Goal: Answer question/provide support: Share knowledge or assist other users

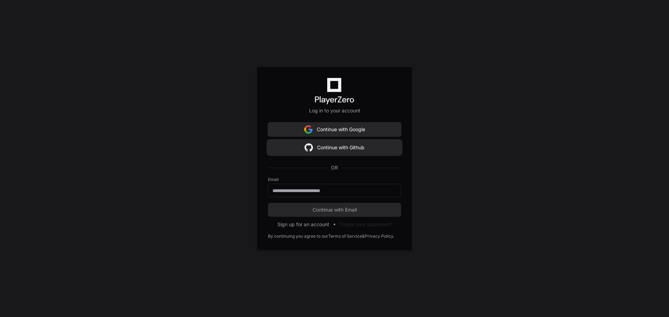
click at [320, 151] on button "Continue with Github" at bounding box center [334, 148] width 133 height 14
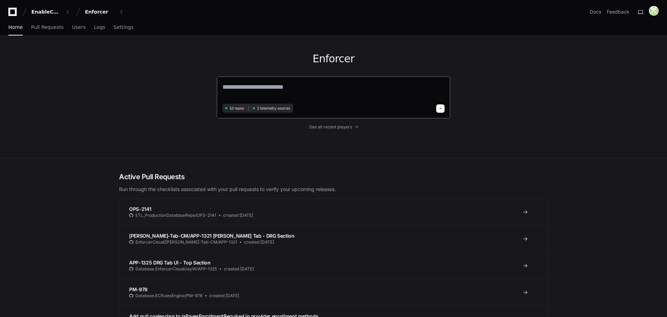
click at [288, 86] on textarea at bounding box center [334, 92] width 222 height 20
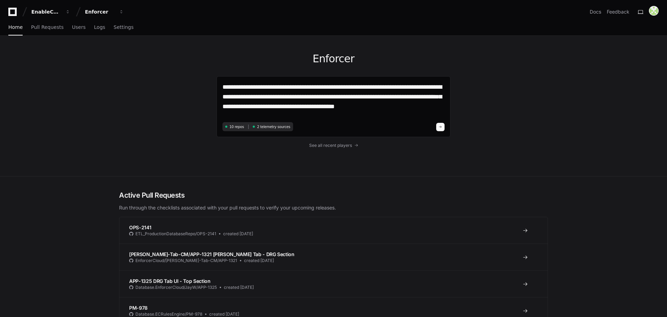
paste textarea "**********"
type textarea "**********"
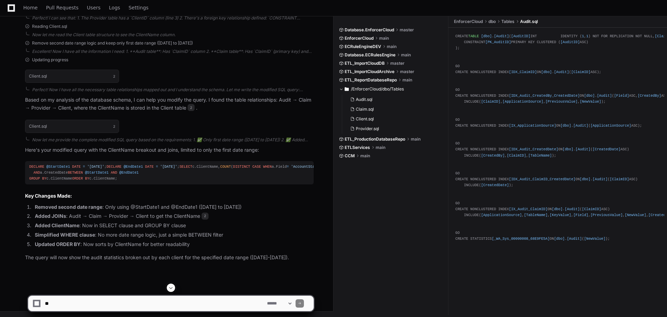
scroll to position [616, 0]
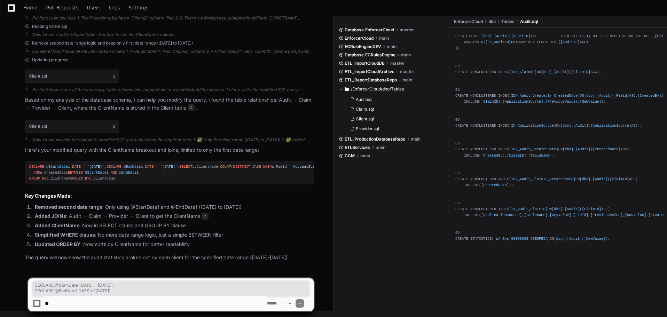
drag, startPoint x: 29, startPoint y: 82, endPoint x: 133, endPoint y: 178, distance: 140.7
click at [133, 178] on div "DECLARE @StartDate1 DATE = '[DATE]' ; DECLARE @EndDate1 DATE = '[DATE]' ; SELEC…" at bounding box center [169, 173] width 280 height 18
copy div "DECLARE @StartDate1 DATE = '[DATE]' ; DECLARE @EndDate1 DATE = '[DATE]' ; SELEC…"
click at [208, 239] on li "Simplified WHERE clause : No more date range logic, just a simple BETWEEN filter" at bounding box center [173, 235] width 281 height 8
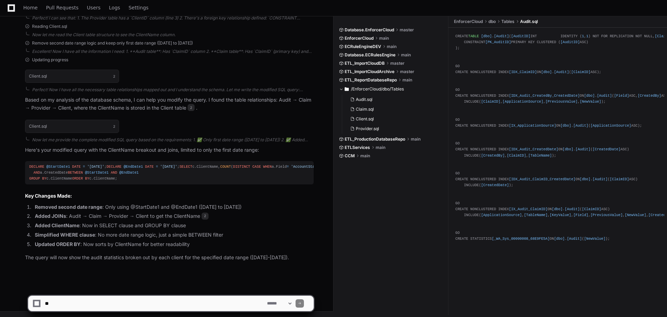
click at [96, 298] on textarea at bounding box center [155, 303] width 222 height 15
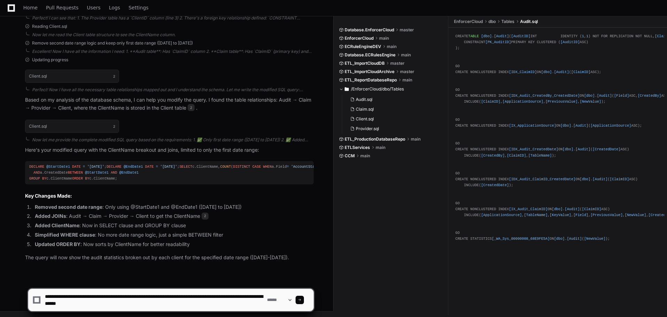
click at [142, 299] on textarea at bounding box center [155, 300] width 222 height 22
drag, startPoint x: 144, startPoint y: 305, endPoint x: 99, endPoint y: 308, distance: 45.0
click at [99, 308] on textarea at bounding box center [155, 300] width 222 height 22
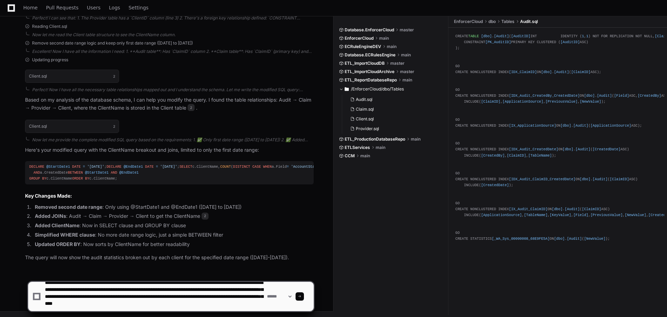
scroll to position [9, 0]
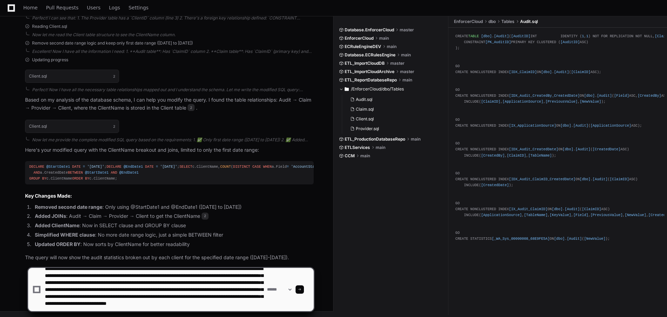
type textarea "**********"
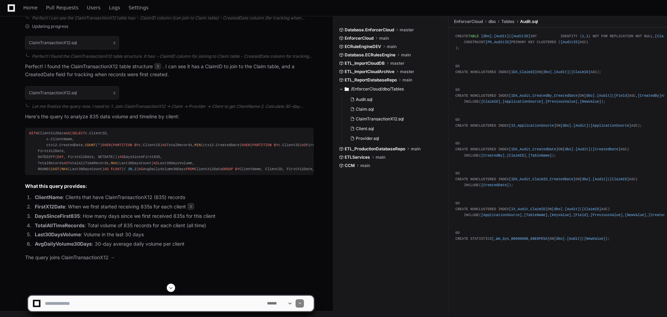
scroll to position [1174, 0]
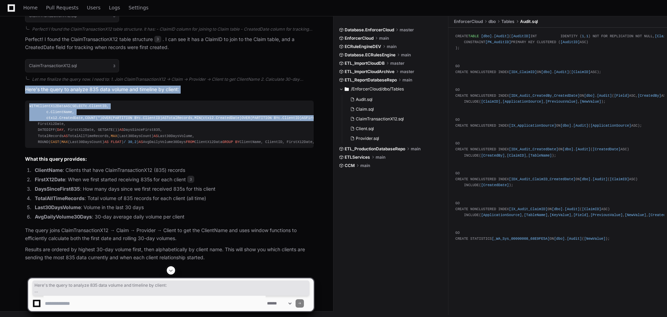
click at [93, 124] on div "WITH ClientX12Data AS ( SELECT c.ClientID, c.ClientName, ctx12.CreatedDate, COU…" at bounding box center [169, 124] width 280 height 42
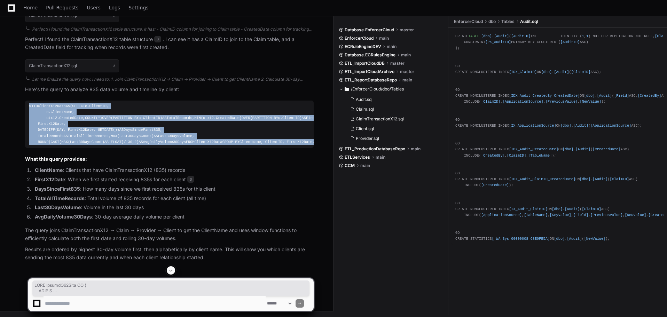
drag, startPoint x: 29, startPoint y: 44, endPoint x: 143, endPoint y: 203, distance: 196.2
click at [143, 145] on div "WITH ClientX12Data AS ( SELECT c.ClientID, c.ClientName, ctx12.CreatedDate, COU…" at bounding box center [169, 124] width 280 height 42
copy div "WITH ClientX12Data AS ( SELECT c.ClientID, c.ClientName, ctx12.CreatedDate, COU…"
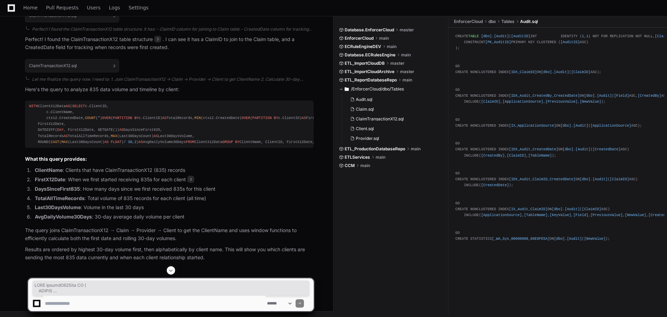
click at [163, 184] on li "FirstX12Date : When we first started receiving 835s for each client 3" at bounding box center [173, 180] width 281 height 8
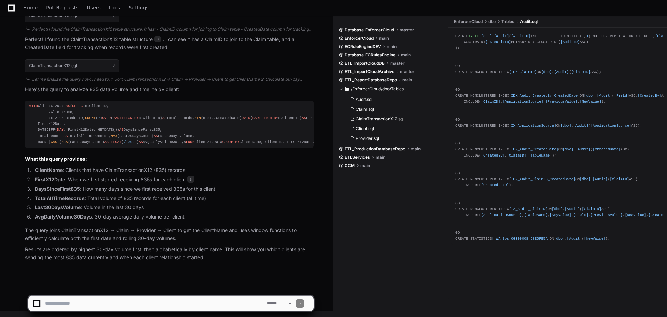
scroll to position [1237, 0]
click at [110, 307] on textarea at bounding box center [155, 303] width 222 height 15
click at [152, 303] on textarea at bounding box center [155, 303] width 222 height 15
paste textarea "**********"
click at [94, 304] on textarea at bounding box center [155, 303] width 222 height 15
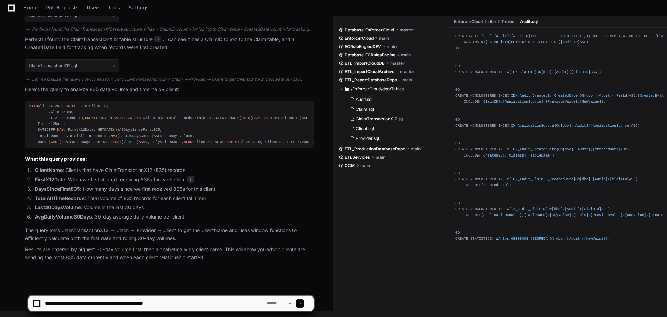
type textarea "**********"
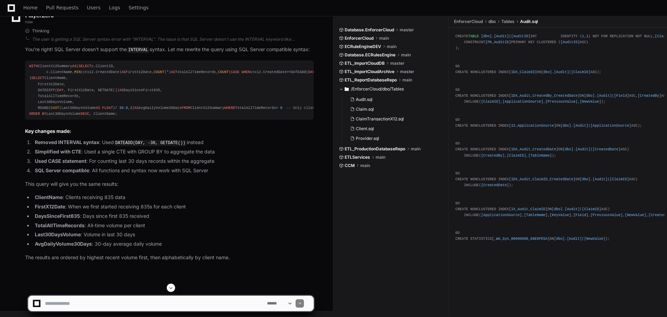
scroll to position [1518, 0]
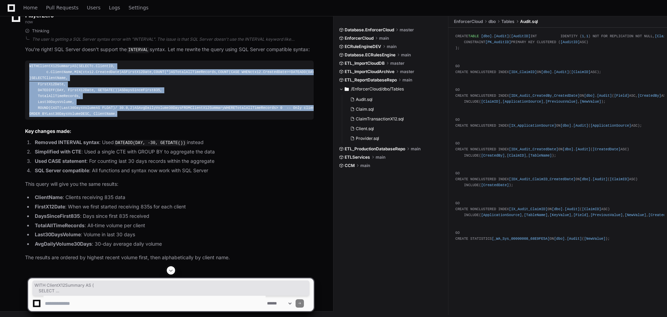
drag, startPoint x: 118, startPoint y: 231, endPoint x: 27, endPoint y: 97, distance: 161.4
click at [27, 97] on pre "WITH ClientX12Summary AS ( SELECT c.ClientID, c.ClientName, MIN (ctx12.CreatedD…" at bounding box center [169, 90] width 289 height 59
copy div "WITH ClientX12Summary AS ( SELECT c.ClientID, c.ClientName, MIN (ctx12.CreatedD…"
click at [253, 147] on li "Removed INTERVAL syntax : Used DATEADD(DAY, -30, GETDATE()) instead" at bounding box center [173, 143] width 281 height 8
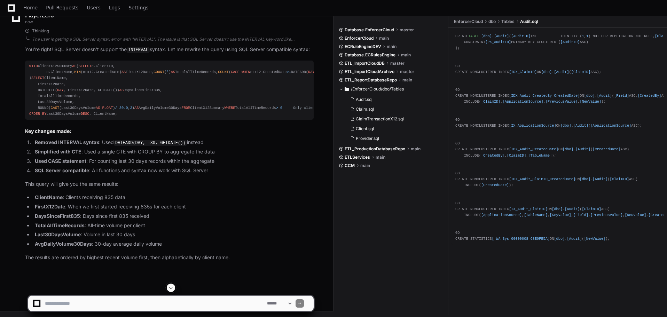
scroll to position [1634, 0]
click at [191, 305] on textarea at bounding box center [155, 303] width 222 height 15
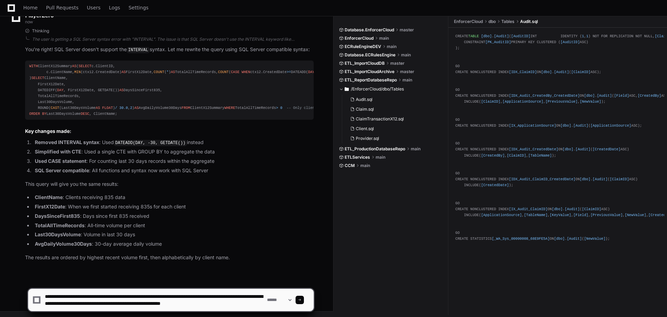
scroll to position [2, 0]
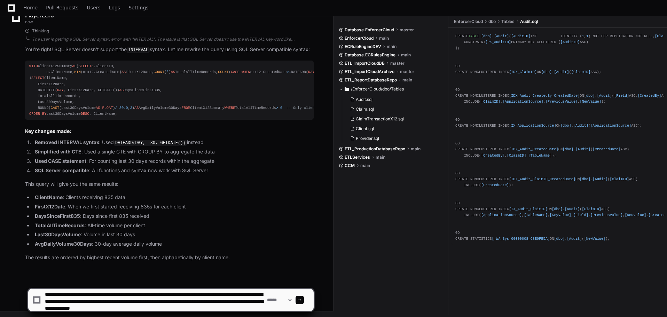
click at [234, 309] on textarea at bounding box center [155, 300] width 222 height 22
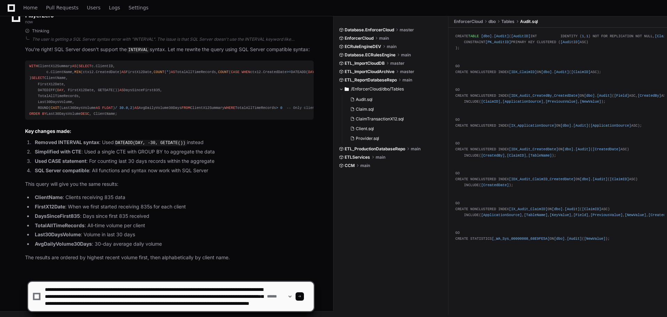
type textarea "**********"
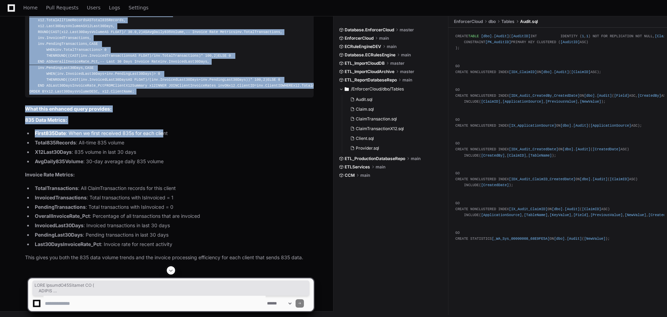
scroll to position [2412, 0]
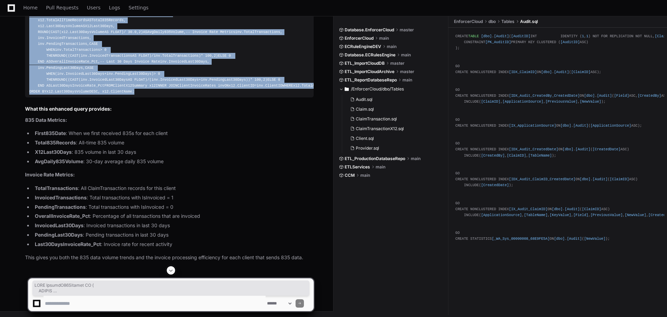
click at [148, 98] on pre "WITH ClientX12Summary AS ( SELECT c.ClientID, c.ClientName, MIN (ctx12.CreatedD…" at bounding box center [169, 26] width 289 height 143
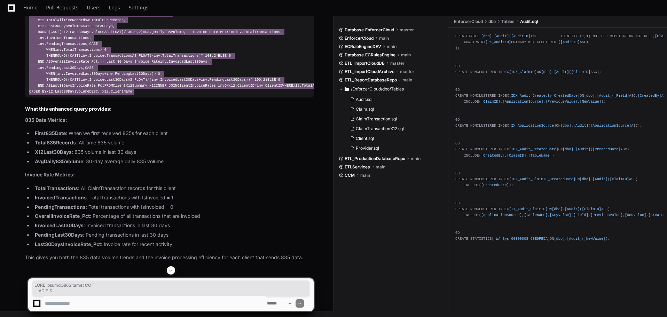
scroll to position [2468, 0]
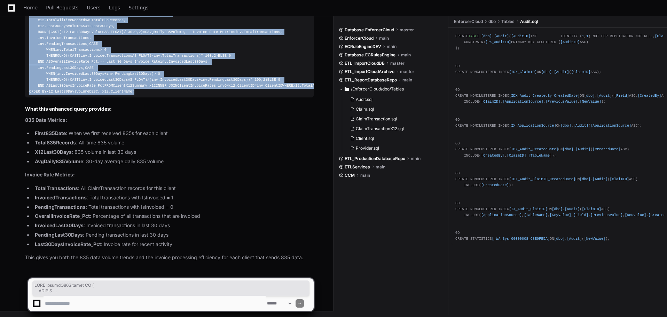
click at [88, 255] on p "This gives you both the 835 data volume trends and the invoice processing effic…" at bounding box center [169, 258] width 289 height 8
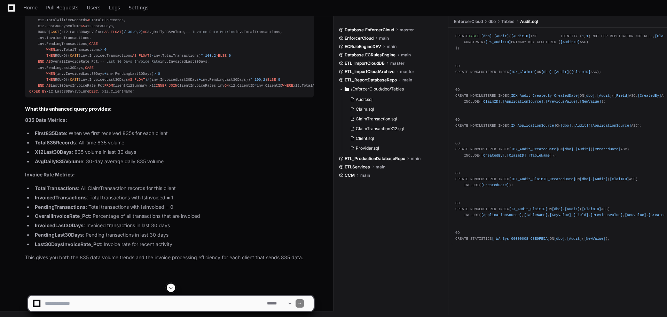
scroll to position [2061, 0]
click at [209, 95] on div "WITH ClientX12Summary AS ( SELECT c.ClientID, c.ClientName, MIN (ctx12.CreatedD…" at bounding box center [169, 26] width 280 height 137
click at [177, 300] on textarea at bounding box center [155, 303] width 222 height 15
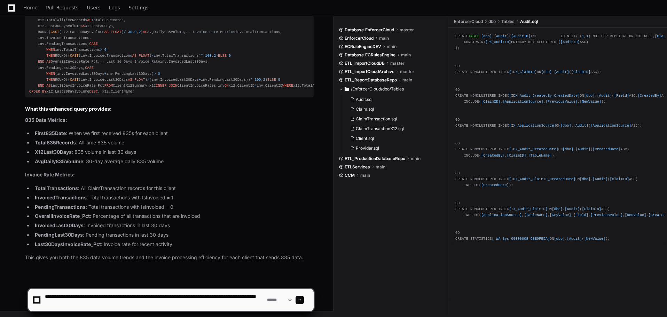
type textarea "**********"
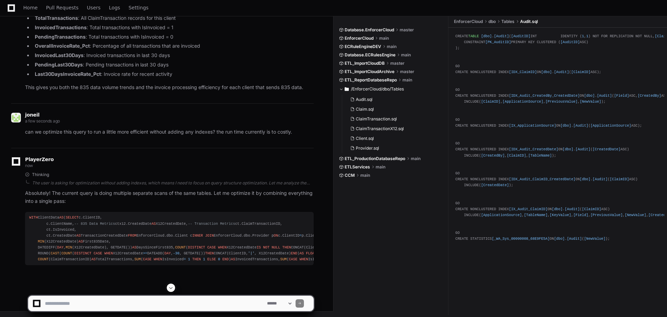
scroll to position [2758, 0]
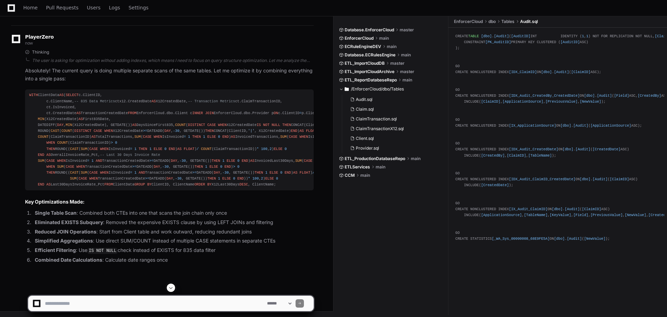
click at [170, 289] on span at bounding box center [171, 288] width 6 height 6
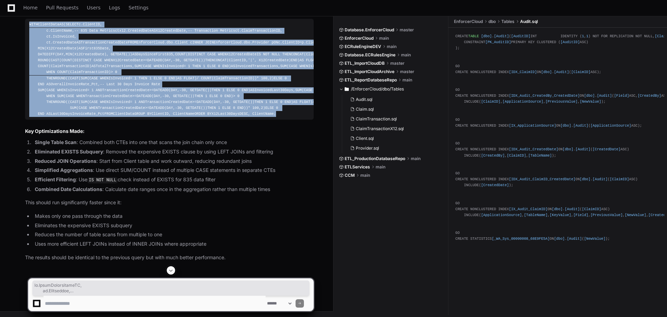
scroll to position [2648, 0]
drag, startPoint x: 110, startPoint y: 140, endPoint x: 24, endPoint y: 207, distance: 108.9
click at [24, 207] on div "Thinking The user is asking for optimization without adding indexes, which mean…" at bounding box center [162, 120] width 303 height 283
copy div "WITH ClientData AS ( SELECT c.ClientID, c.ClientName, -- 835 Data Metrics ctx12…"
click at [185, 197] on article "Absolutely! The current query is doing multiple separate scans of the same tabl…" at bounding box center [169, 129] width 289 height 266
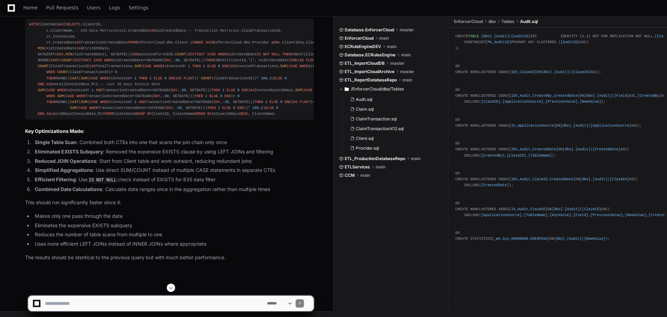
scroll to position [3052, 0]
click at [91, 303] on textarea at bounding box center [155, 303] width 222 height 15
click at [161, 306] on textarea at bounding box center [155, 303] width 222 height 15
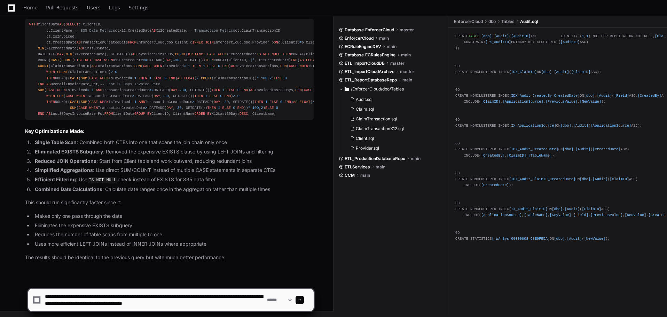
type textarea "**********"
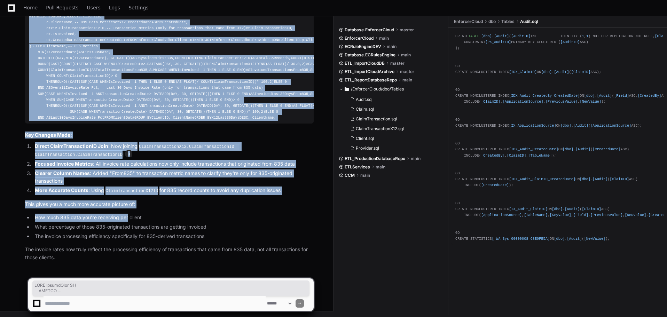
scroll to position [3661, 0]
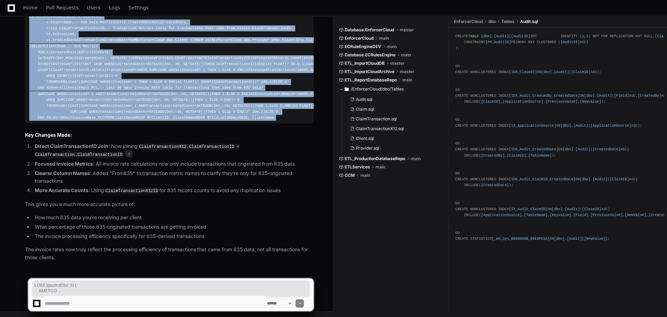
drag, startPoint x: 29, startPoint y: 34, endPoint x: 119, endPoint y: 120, distance: 124.4
click at [119, 120] on div "WITH ClientData AS ( SELECT c.ClientID, c.ClientName, -- 835 Data Metrics ctx12…" at bounding box center [169, 67] width 280 height 107
copy div "WITH ClientData AS ( SELECT c.ClientID, c.ClientName, -- 835 Data Metrics ctx12…"
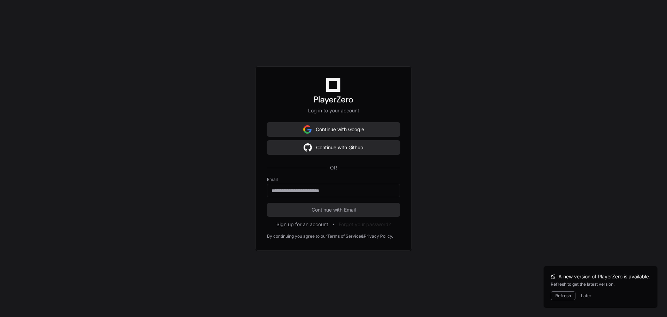
scroll to position [640, 0]
click at [334, 145] on button "Continue with Github" at bounding box center [333, 148] width 133 height 14
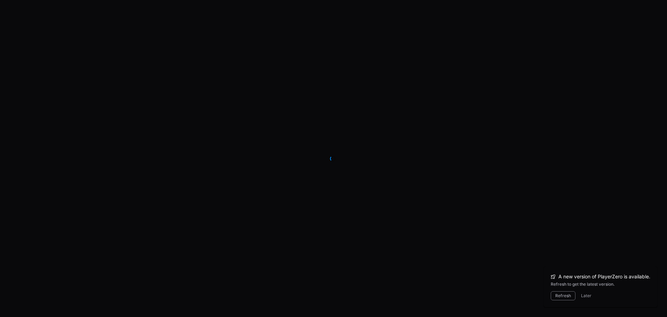
scroll to position [676, 0]
